Goal: Task Accomplishment & Management: Manage account settings

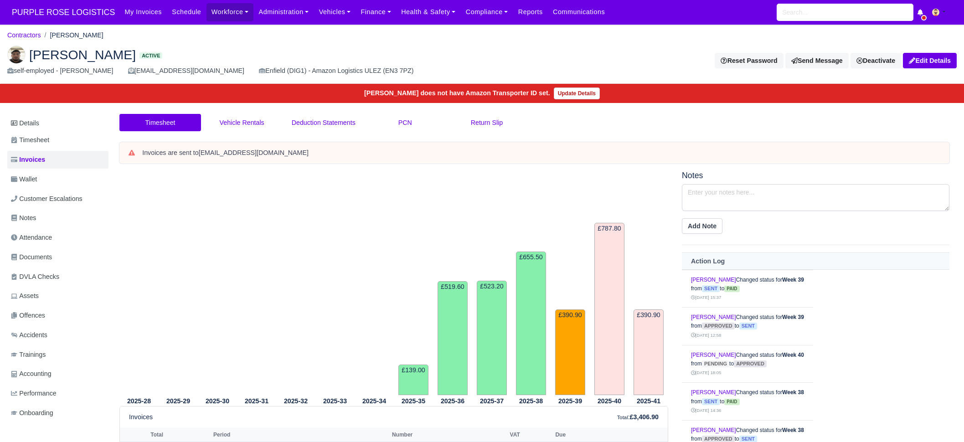
scroll to position [173, 0]
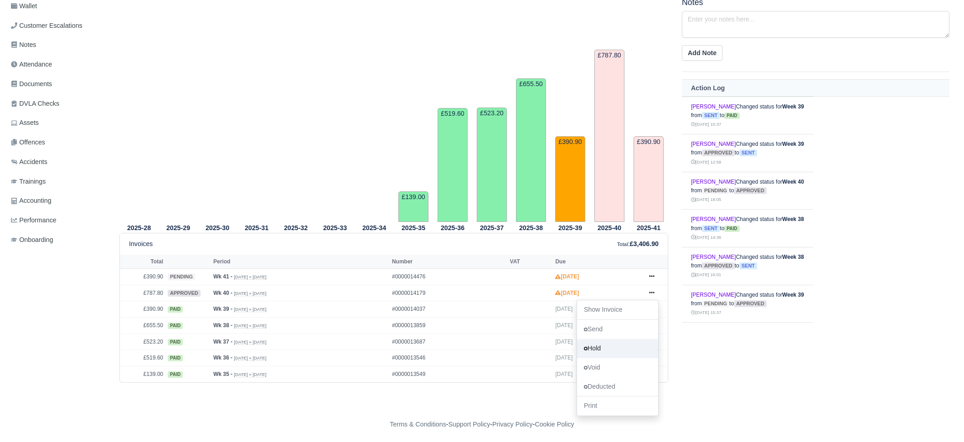
click at [609, 350] on link "Hold" at bounding box center [617, 348] width 81 height 19
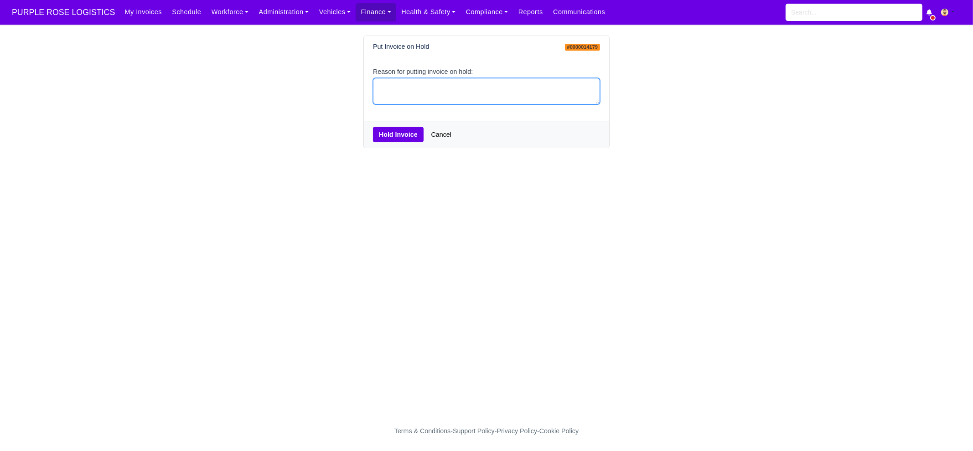
click at [405, 78] on textarea "Reason for putting invoice on hold:" at bounding box center [486, 91] width 227 height 27
type textarea "PCNS"
click at [412, 137] on button "Hold Invoice" at bounding box center [398, 134] width 51 height 15
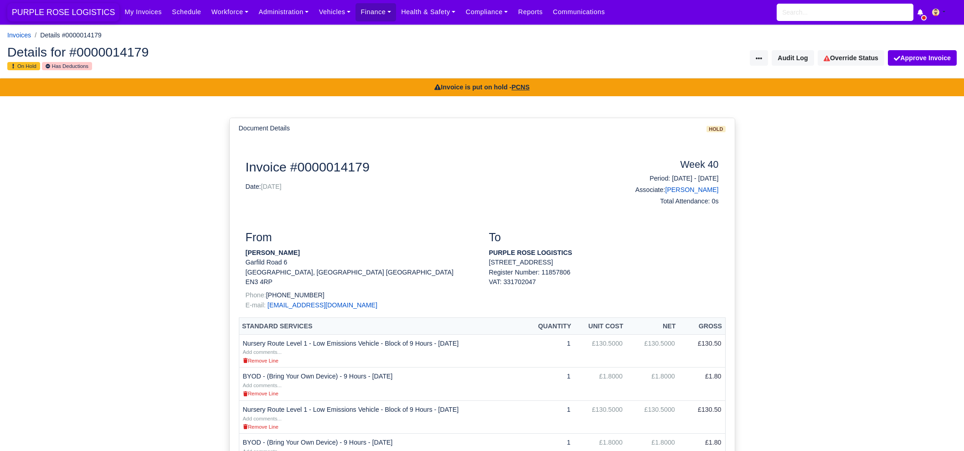
click at [69, 9] on span "PURPLE ROSE LOGISTICS" at bounding box center [63, 12] width 112 height 18
